Goal: Transaction & Acquisition: Purchase product/service

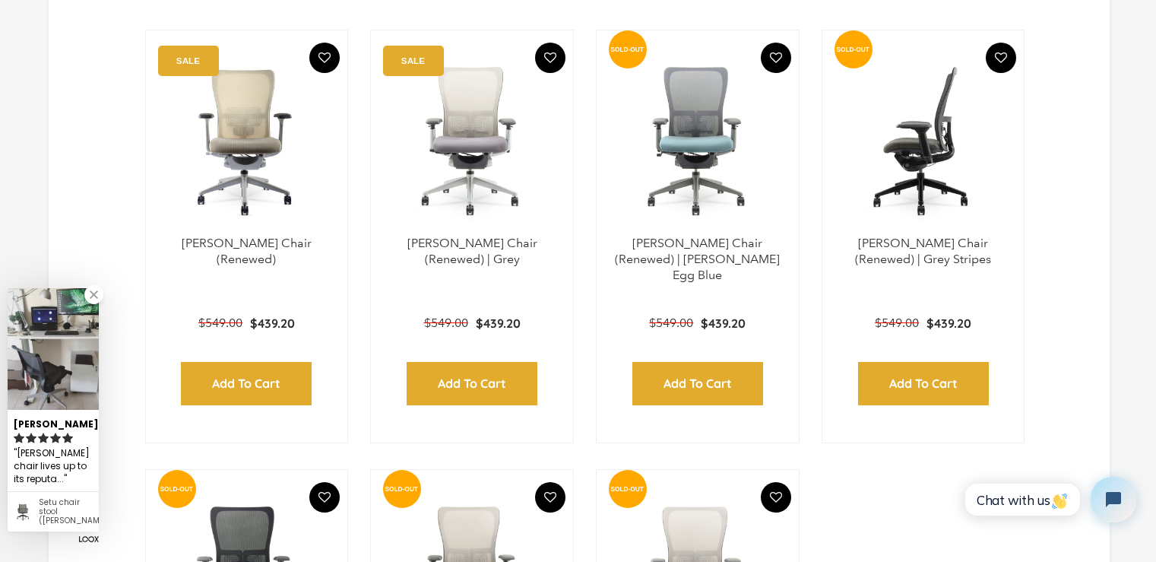
scroll to position [532, 0]
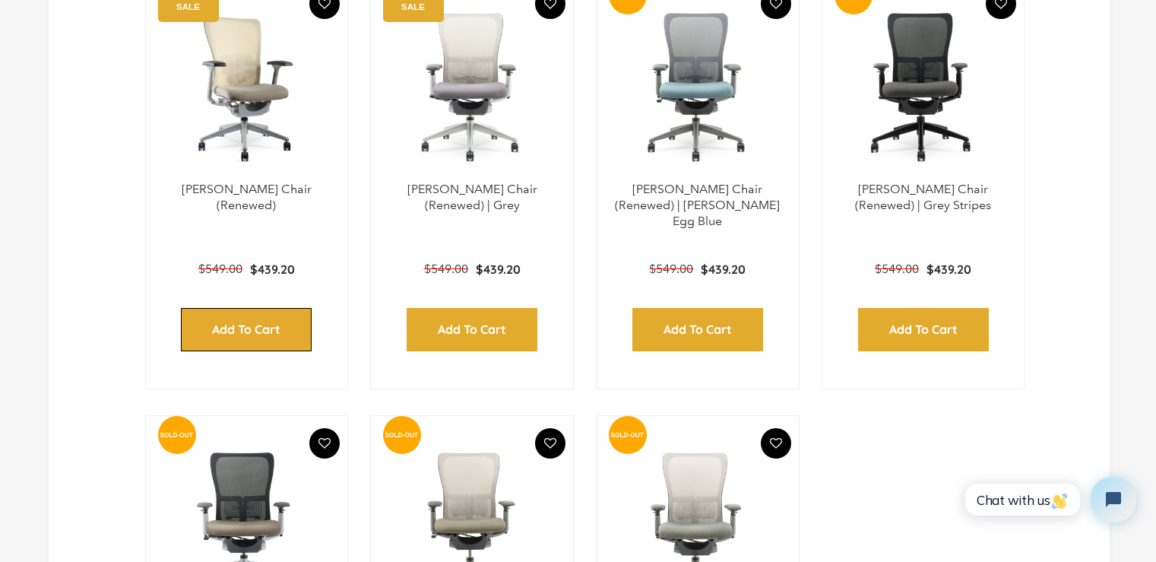
click at [242, 312] on input "Add to Cart" at bounding box center [246, 329] width 131 height 43
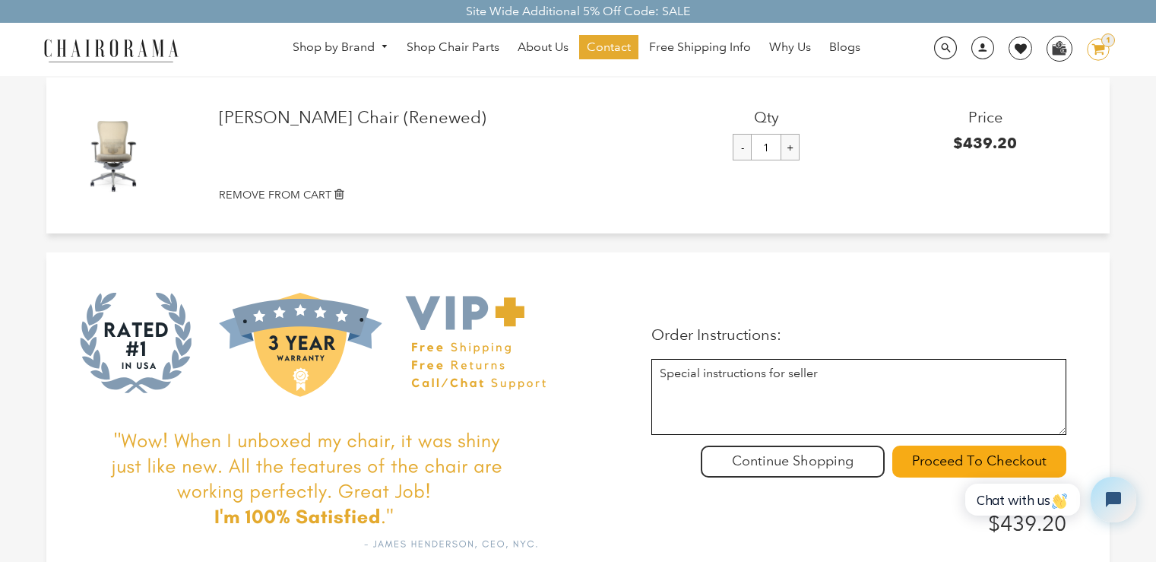
scroll to position [228, 0]
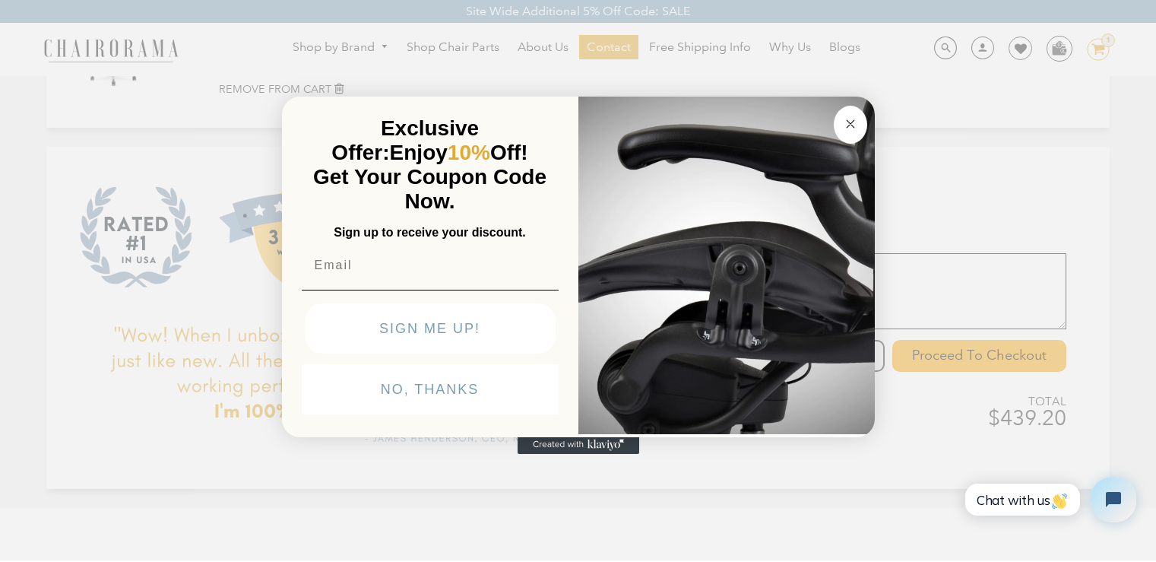
click at [820, 376] on img "POPUP Form" at bounding box center [727, 264] width 297 height 341
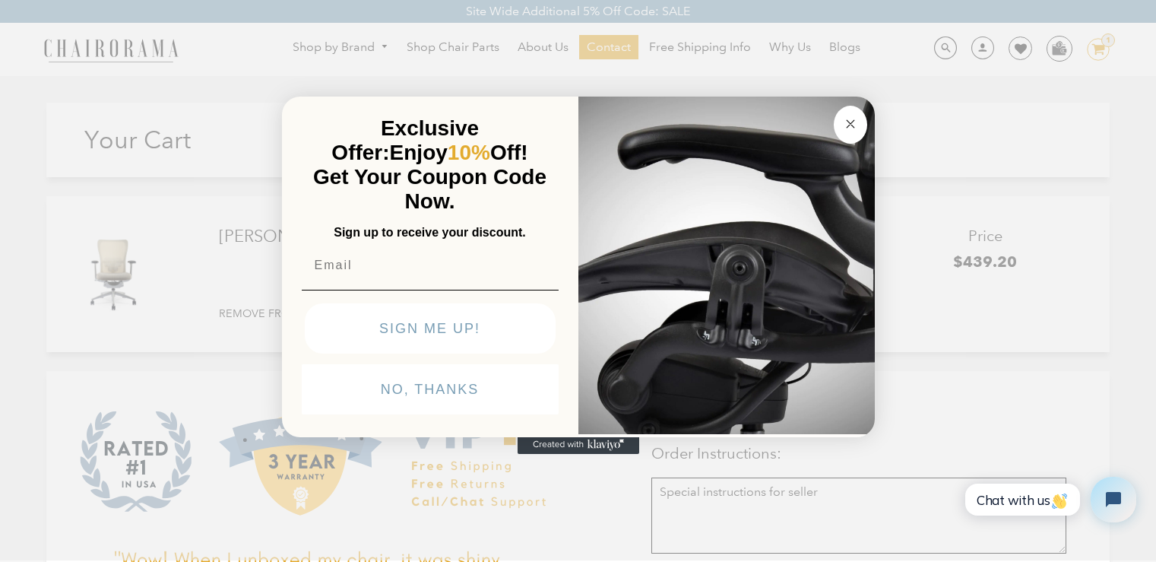
scroll to position [0, 0]
click at [851, 131] on circle "Close dialog" at bounding box center [850, 123] width 17 height 17
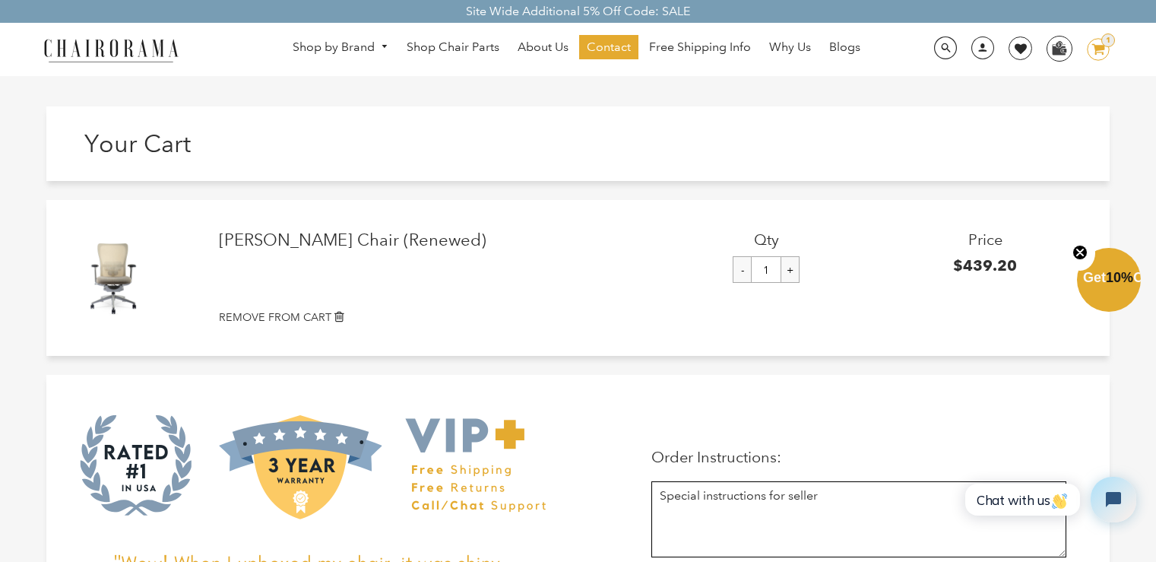
click at [1075, 258] on icon "Close teaser" at bounding box center [1080, 252] width 15 height 15
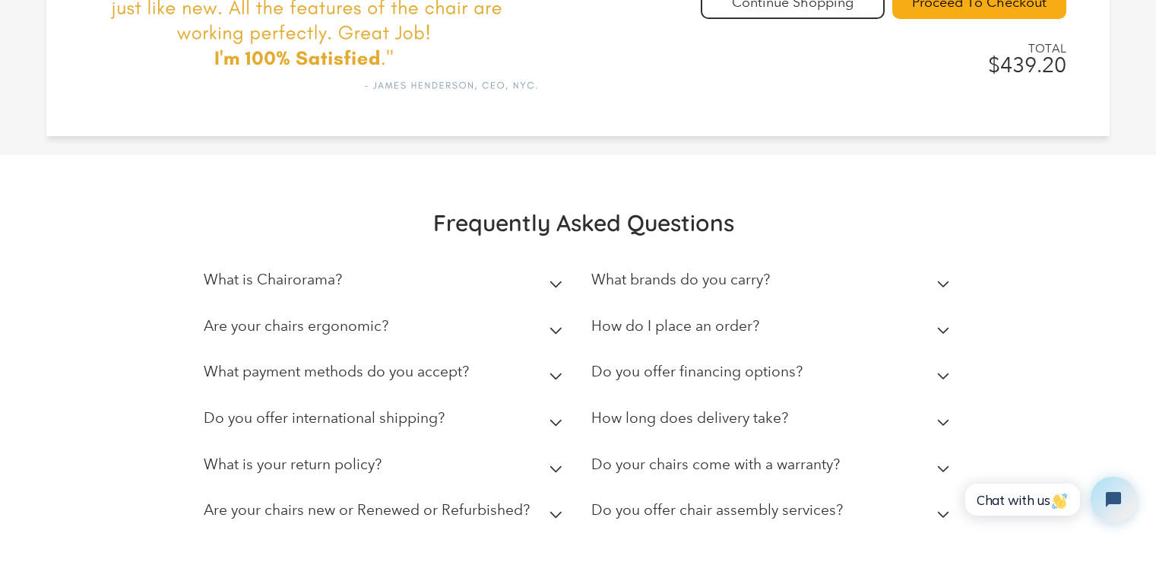
scroll to position [608, 0]
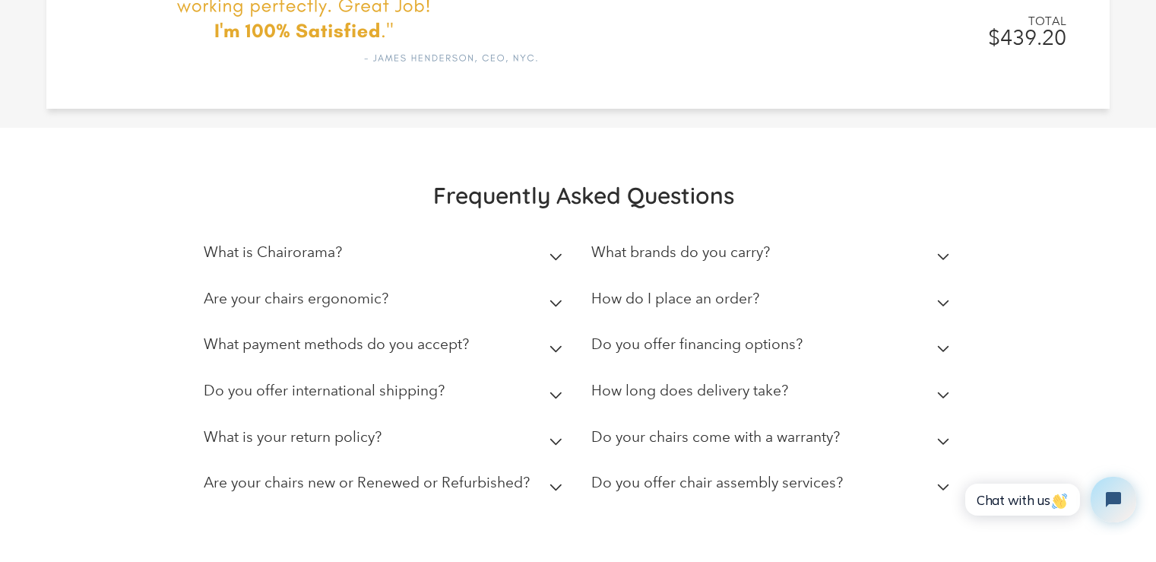
click at [345, 303] on h2 "Are your chairs ergonomic?" at bounding box center [296, 298] width 185 height 17
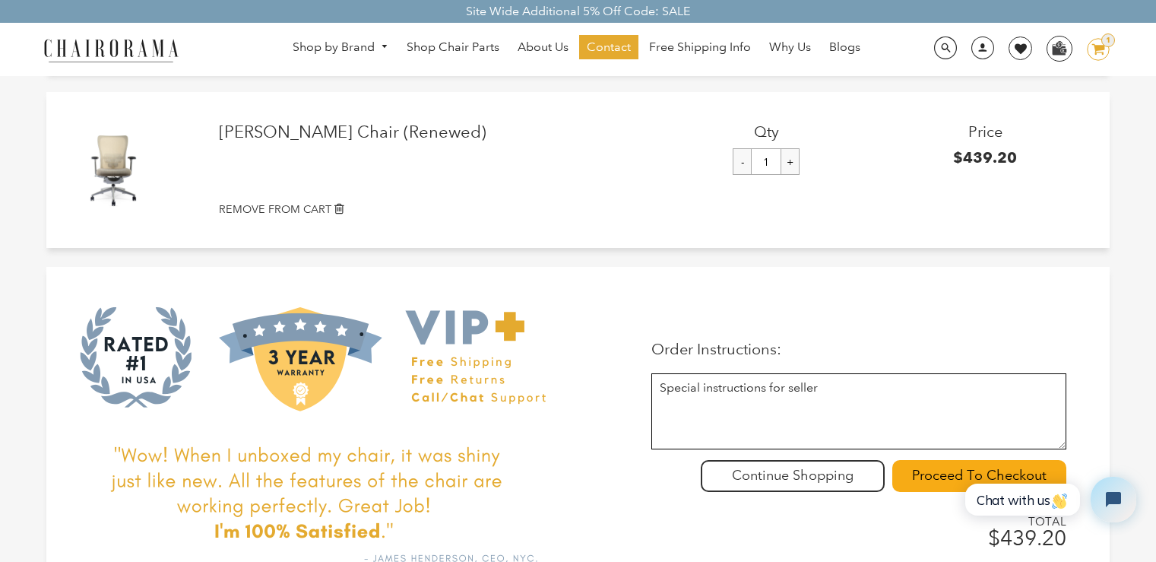
scroll to position [228, 0]
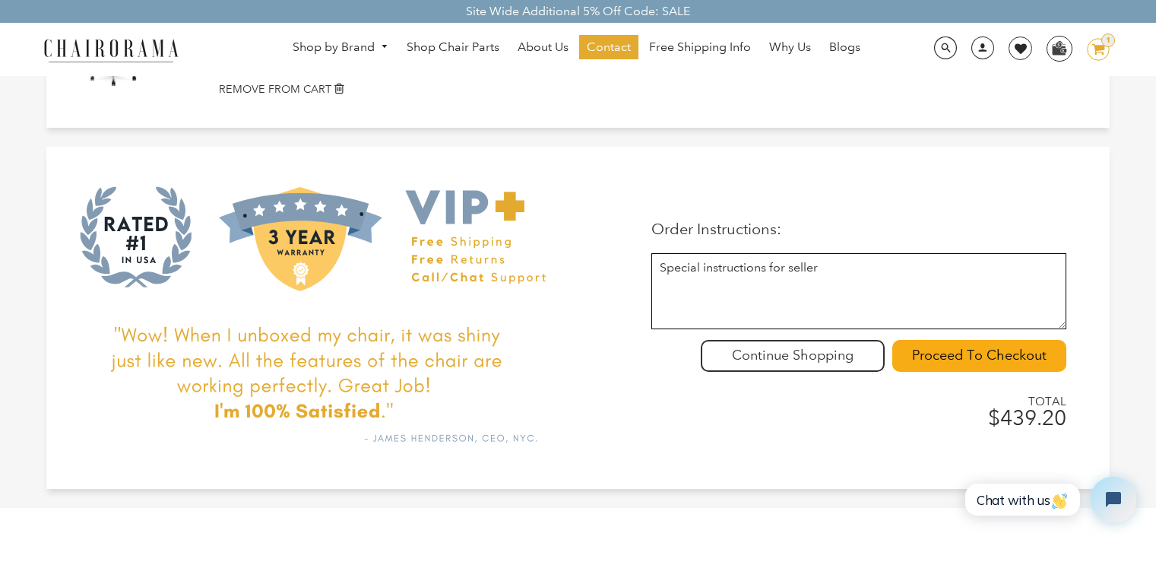
click at [981, 395] on div "TOTAL $439.20" at bounding box center [1024, 413] width 86 height 36
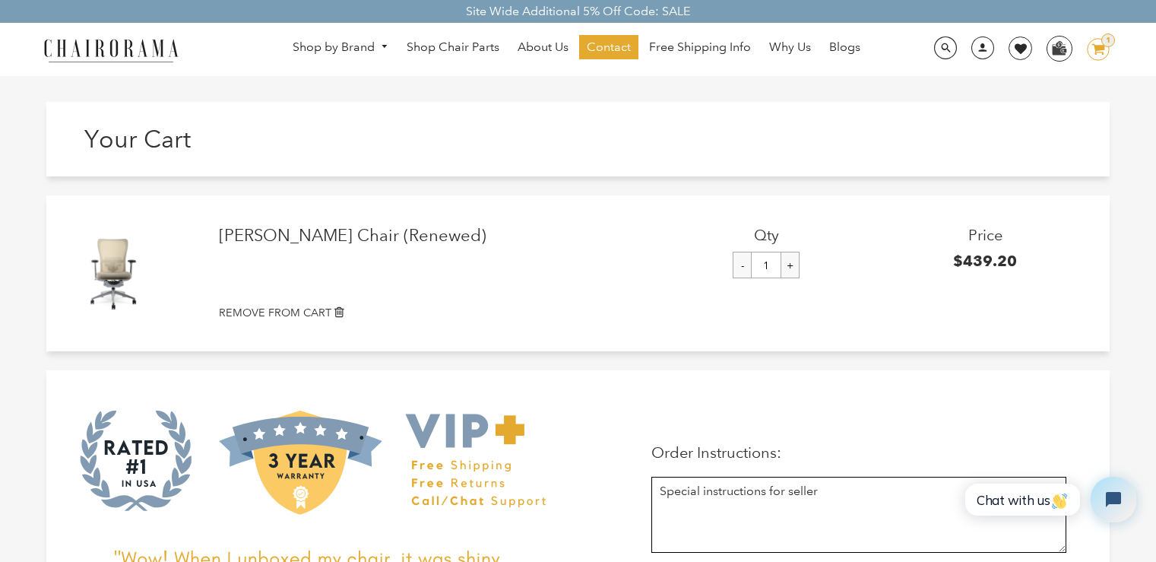
scroll to position [0, 0]
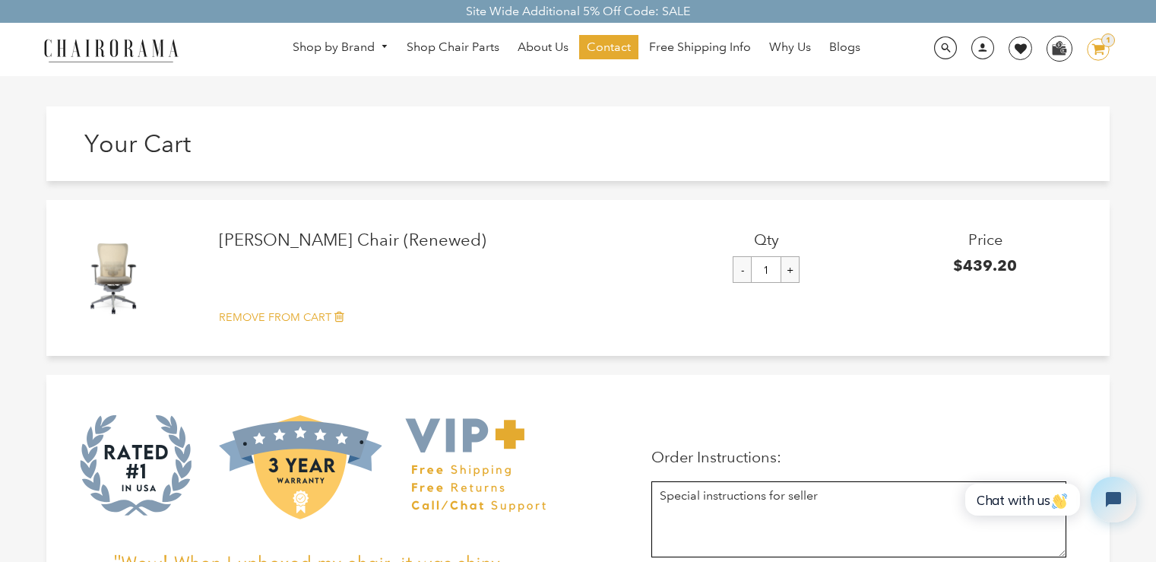
click at [265, 322] on small "REMOVE FROM CART" at bounding box center [275, 317] width 113 height 14
